Goal: Contribute content: Contribute content

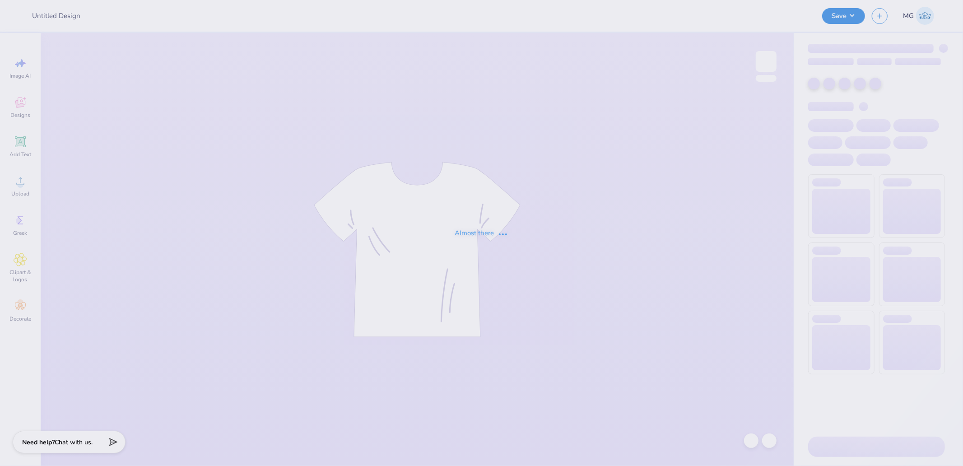
type input "[PERSON_NAME] : Delta Zeta"
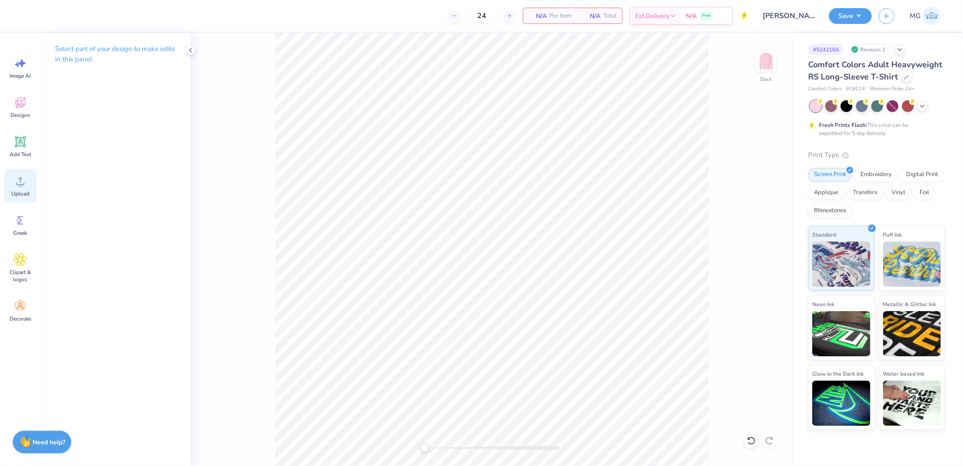
click at [18, 187] on icon at bounding box center [21, 181] width 14 height 14
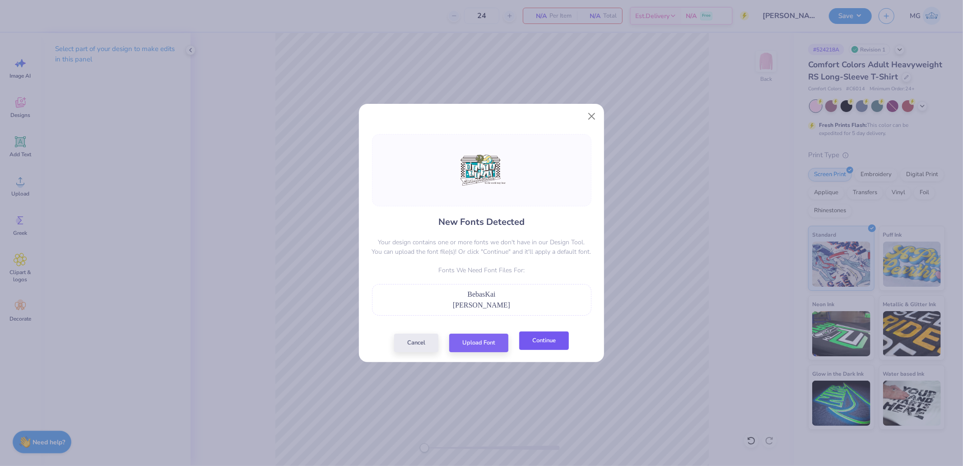
click at [556, 339] on button "Continue" at bounding box center [544, 340] width 50 height 19
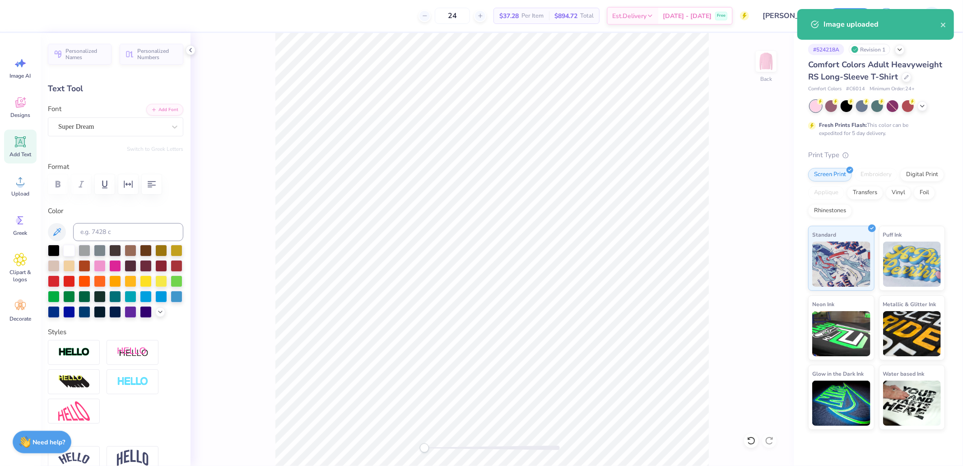
click at [110, 131] on div "Super Dream" at bounding box center [111, 127] width 109 height 14
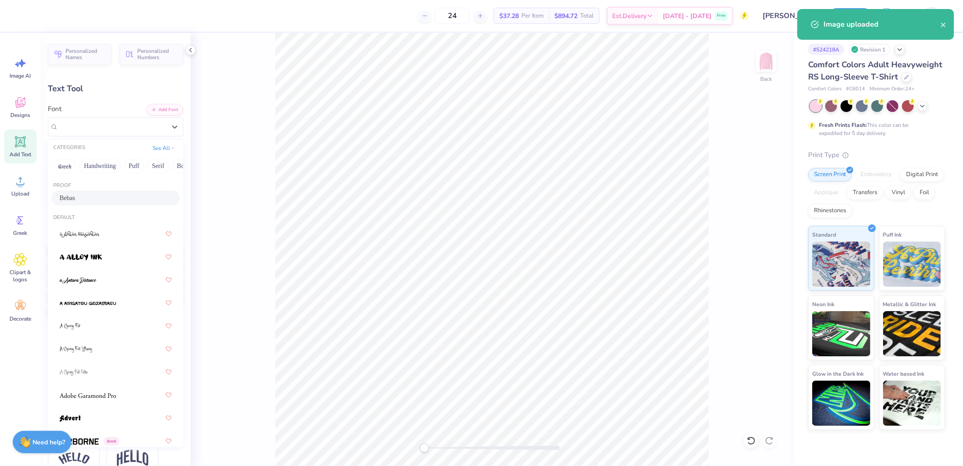
click at [86, 192] on div "Bebas" at bounding box center [115, 198] width 128 height 15
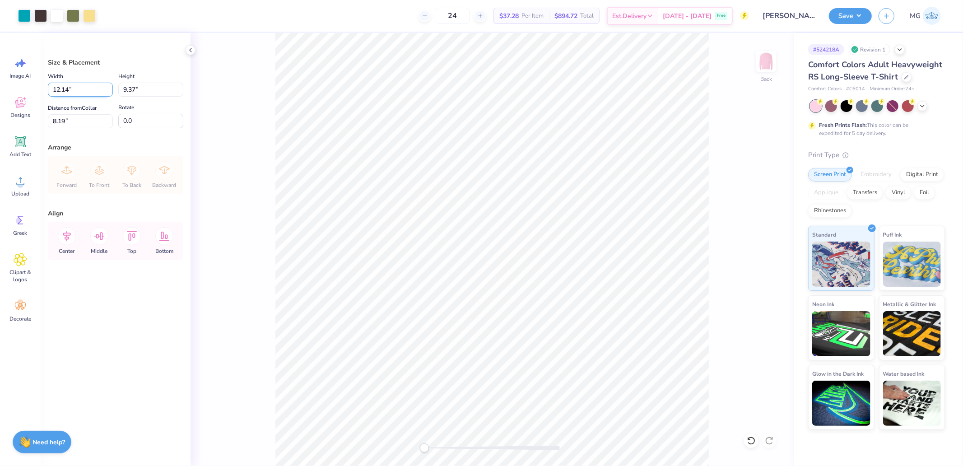
click at [68, 85] on input "12.14" at bounding box center [80, 90] width 65 height 14
type input "12.00"
type input "9.26"
click at [70, 242] on icon at bounding box center [67, 236] width 18 height 18
click at [80, 118] on input "8.24" at bounding box center [80, 121] width 65 height 14
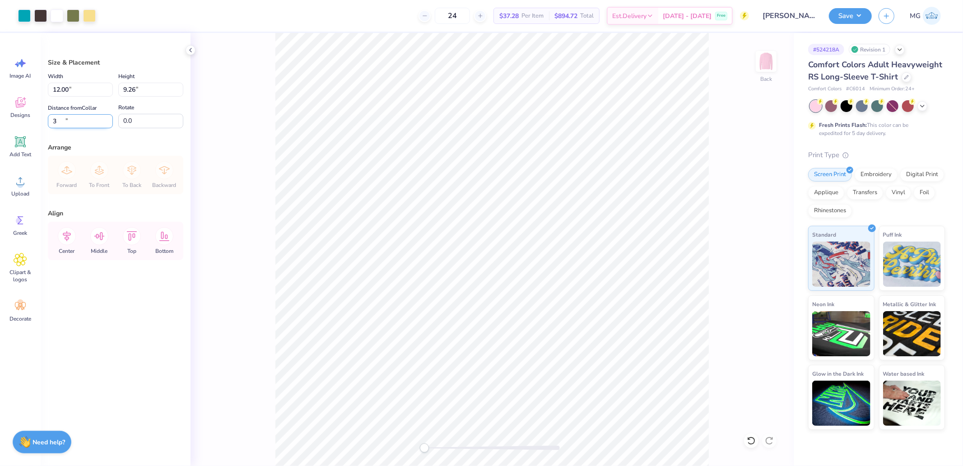
type input "3.00"
click at [856, 19] on button "Save" at bounding box center [850, 15] width 43 height 16
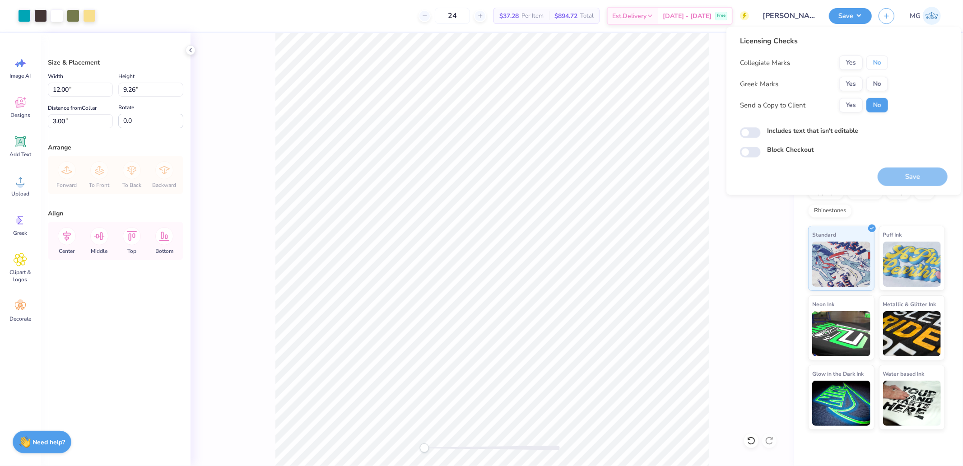
drag, startPoint x: 875, startPoint y: 64, endPoint x: 862, endPoint y: 74, distance: 15.7
click at [874, 65] on button "No" at bounding box center [878, 63] width 22 height 14
click at [844, 84] on button "Yes" at bounding box center [850, 84] width 23 height 14
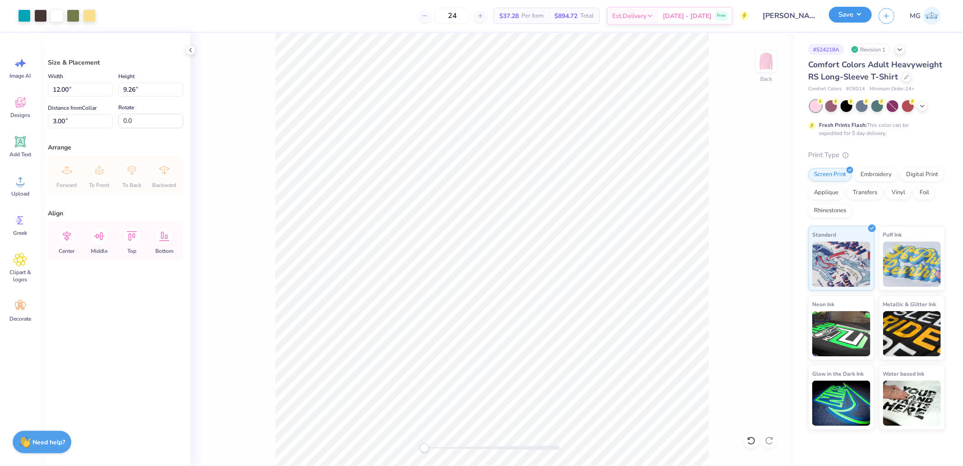
click at [843, 9] on button "Save" at bounding box center [850, 15] width 43 height 16
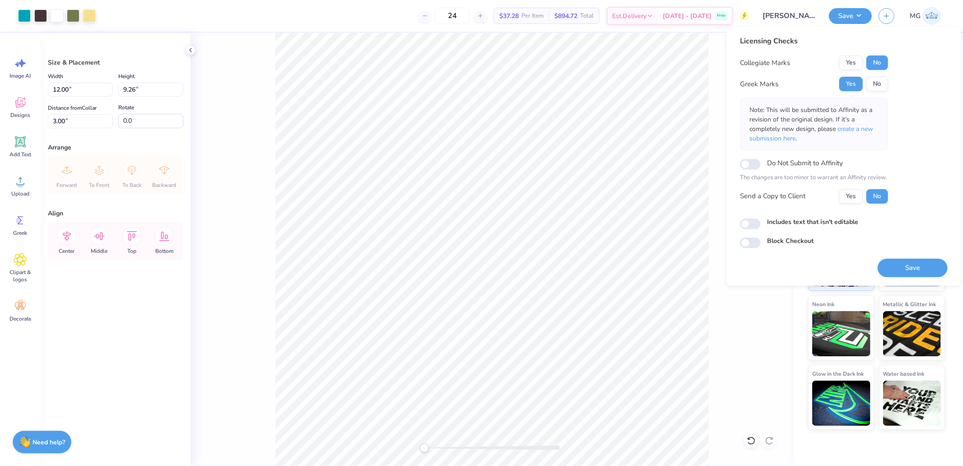
click at [908, 269] on button "Save" at bounding box center [913, 267] width 70 height 19
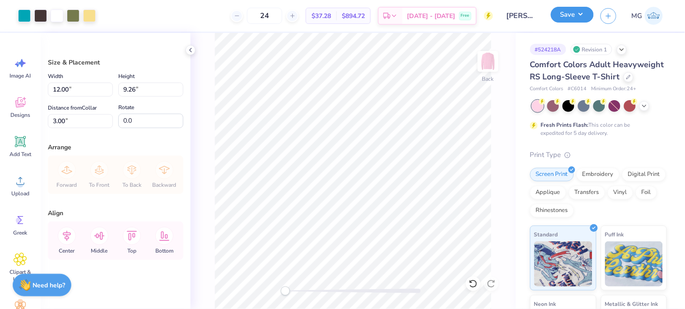
click at [585, 19] on button "Save" at bounding box center [572, 15] width 43 height 16
